Goal: Navigation & Orientation: Go to known website

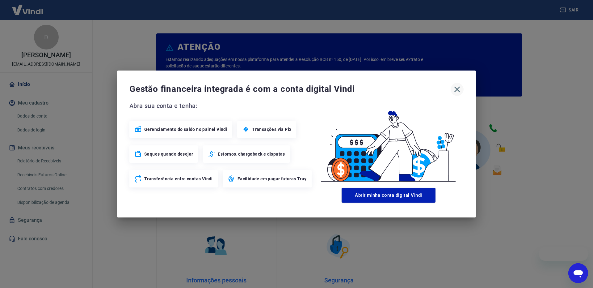
click at [457, 88] on icon "button" at bounding box center [457, 89] width 10 height 10
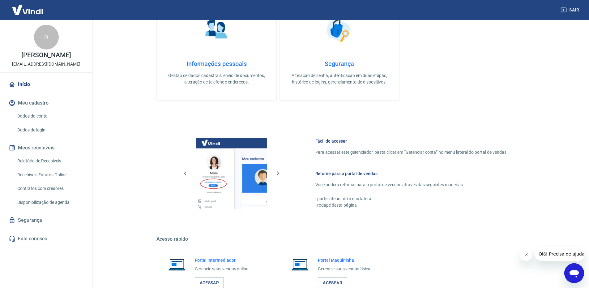
scroll to position [258, 0]
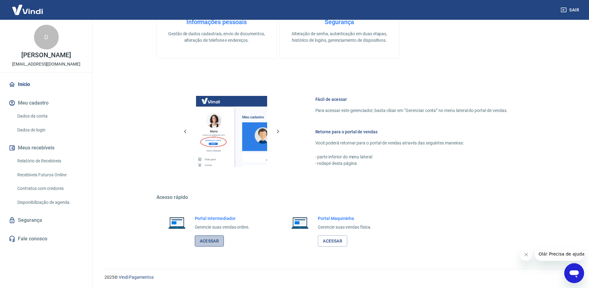
click at [213, 241] on link "Acessar" at bounding box center [209, 240] width 29 height 11
